Goal: Task Accomplishment & Management: Manage account settings

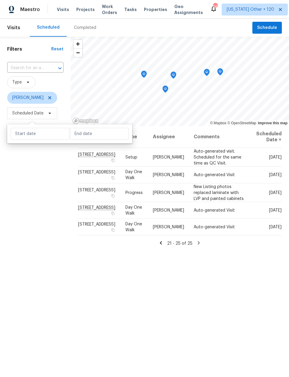
scroll to position [24, 0]
click at [85, 128] on input "text" at bounding box center [99, 134] width 59 height 12
select select "9"
select select "2025"
select select "10"
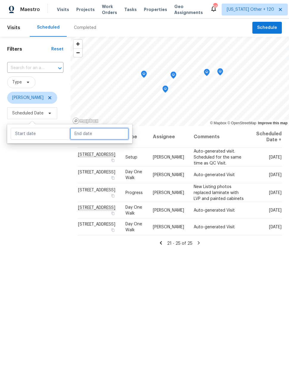
select select "2025"
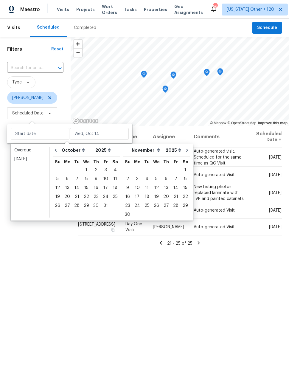
click at [43, 226] on div "Filters Reset ​ Type [PERSON_NAME] Scheduled Date" at bounding box center [35, 232] width 71 height 391
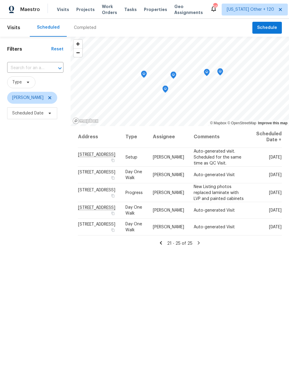
scroll to position [0, 0]
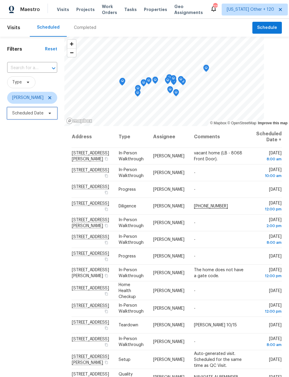
click at [28, 116] on span "Scheduled Date" at bounding box center [27, 113] width 31 height 6
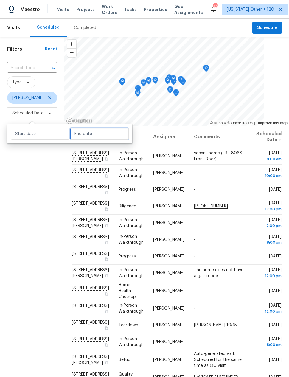
click at [83, 135] on input "text" at bounding box center [99, 134] width 59 height 12
select select "9"
select select "2025"
select select "10"
select select "2025"
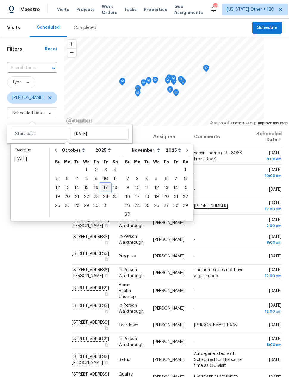
click at [103, 186] on div "17" at bounding box center [106, 188] width 10 height 8
type input "Fri, Oct 17"
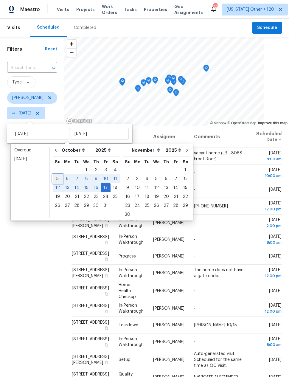
click at [56, 178] on div "5" at bounding box center [58, 179] width 10 height 8
type input "Sun, Oct 05"
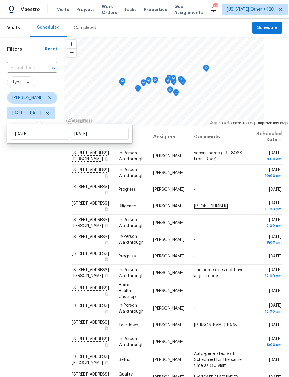
click at [44, 208] on div "Filters Reset ​ Type Nick Pulliam Sun, Oct 05 - Fri, Oct 17" at bounding box center [32, 232] width 64 height 391
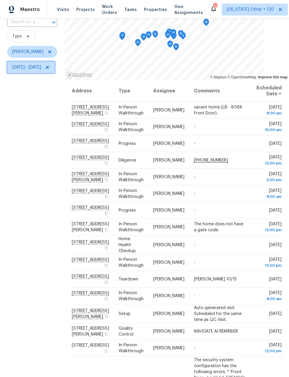
click at [36, 70] on span "Sun, Oct 05 - Fri, Oct 17" at bounding box center [26, 67] width 29 height 6
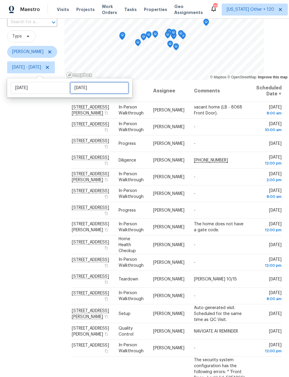
click at [76, 87] on input "Fri, Oct 17" at bounding box center [99, 88] width 59 height 12
select select "9"
select select "2025"
select select "10"
select select "2025"
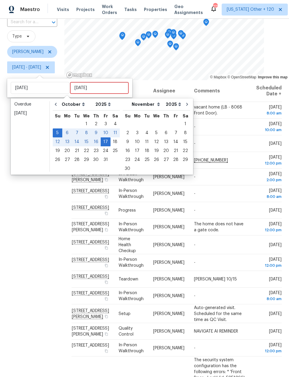
click at [51, 217] on div "Filters Reset ​ Type Nick Pulliam Sun, Oct 05 - Fri, Oct 17" at bounding box center [32, 186] width 64 height 391
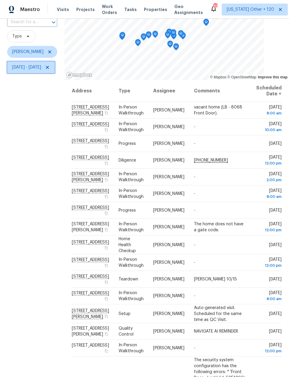
click at [31, 67] on span "Sun, Oct 05 - Fri, Oct 17" at bounding box center [26, 67] width 29 height 6
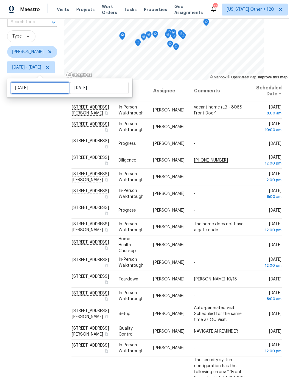
click at [35, 91] on input "Sun, Oct 05" at bounding box center [40, 88] width 59 height 12
select select "9"
select select "2025"
select select "10"
select select "2025"
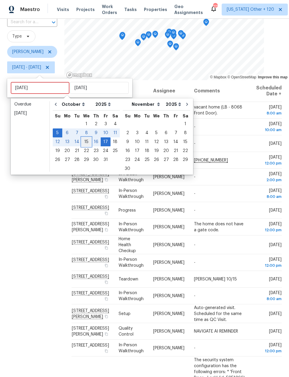
click at [84, 142] on div "15" at bounding box center [87, 142] width 10 height 8
type input "Wed, Oct 15"
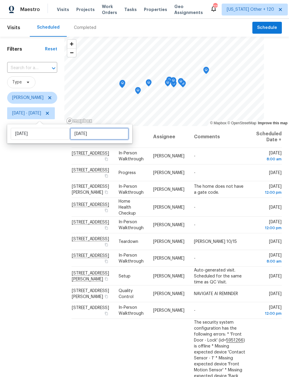
click at [80, 133] on input "Fri, Oct 17" at bounding box center [99, 134] width 59 height 12
select select "9"
select select "2025"
select select "10"
select select "2025"
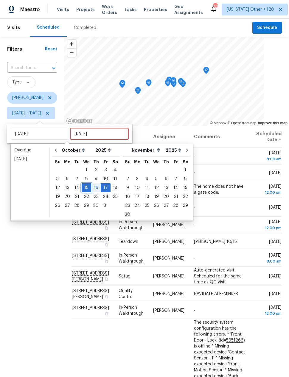
click at [83, 187] on div "15" at bounding box center [87, 188] width 10 height 8
type input "Wed, Oct 15"
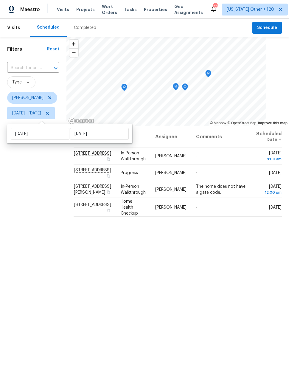
click at [56, 233] on div "Filters Reset ​ Type Nick Pulliam Wed, Oct 15 - Wed, Oct 15" at bounding box center [33, 232] width 67 height 391
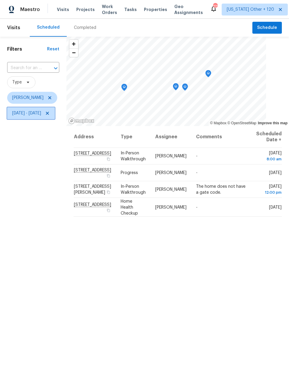
click at [41, 111] on span "Wed, Oct 15 - Wed, Oct 15" at bounding box center [26, 113] width 29 height 6
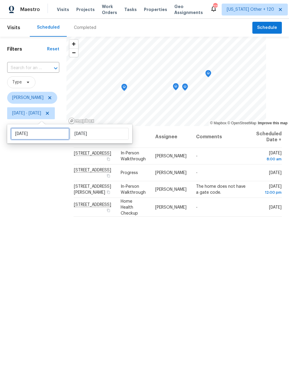
click at [52, 135] on input "Wed, Oct 15" at bounding box center [40, 134] width 59 height 12
select select "9"
select select "2025"
select select "10"
select select "2025"
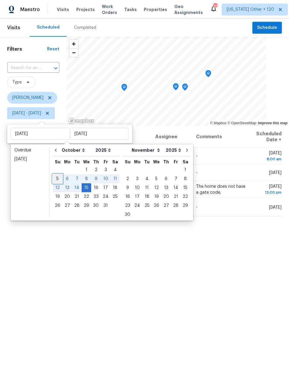
click at [60, 178] on div "5" at bounding box center [58, 179] width 10 height 8
type input "Sun, Oct 05"
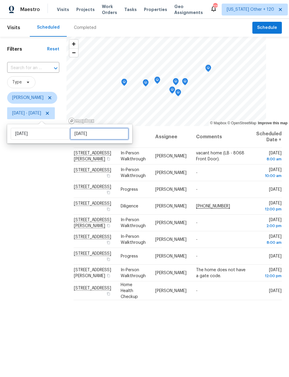
click at [106, 134] on input "Wed, Oct 15" at bounding box center [99, 134] width 59 height 12
select select "9"
select select "2025"
select select "10"
select select "2025"
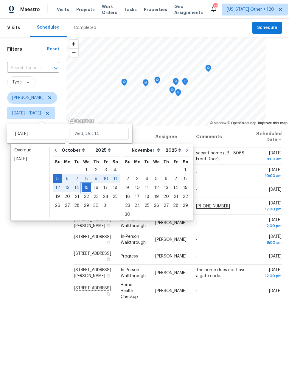
click at [82, 186] on div "15" at bounding box center [87, 188] width 10 height 8
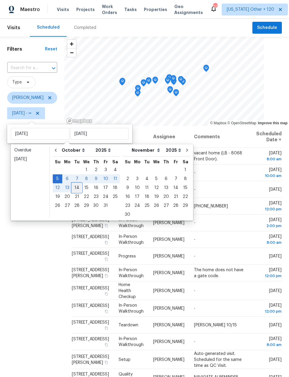
click at [79, 188] on div "14" at bounding box center [77, 188] width 10 height 8
type input "Tue, Oct 14"
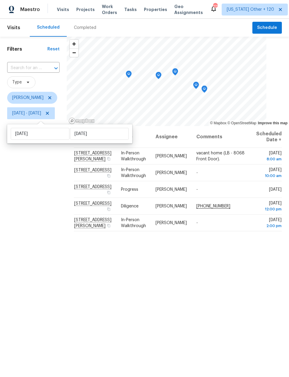
click at [230, 286] on div "Address Type Assignee Comments Scheduled Date ↑ 5423 W Bowker St, Laveen, AZ 85…" at bounding box center [178, 277] width 223 height 302
